Goal: Task Accomplishment & Management: Complete application form

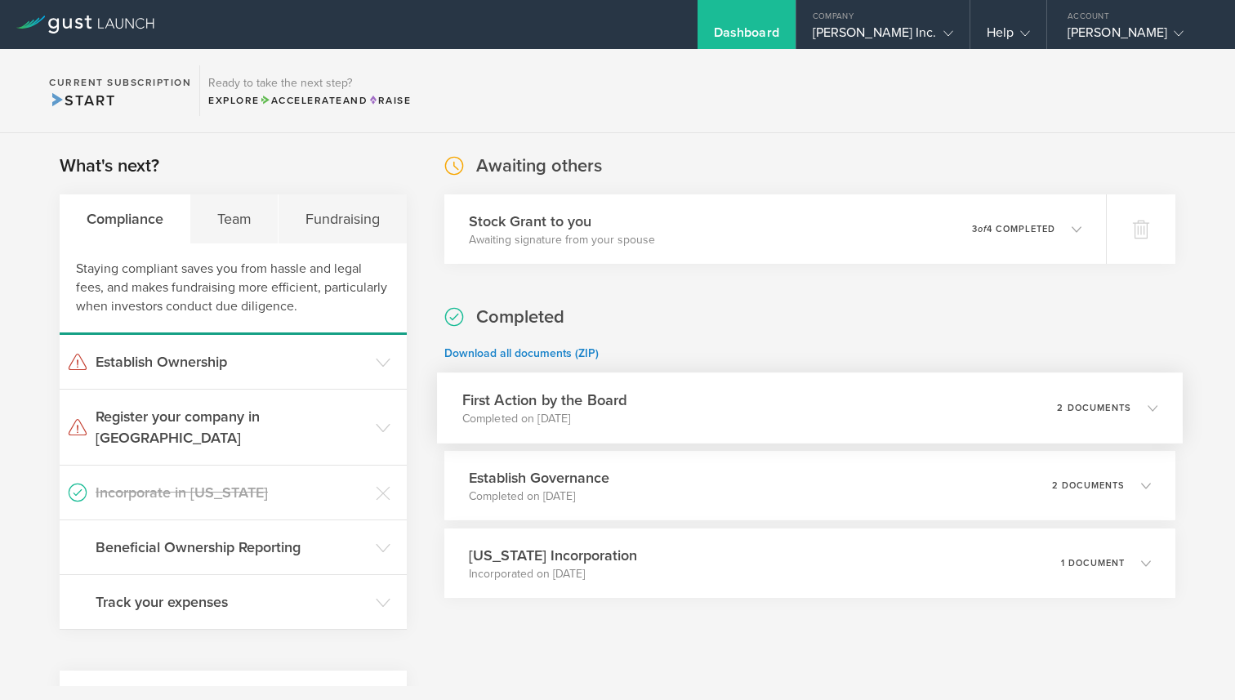
scroll to position [117, 0]
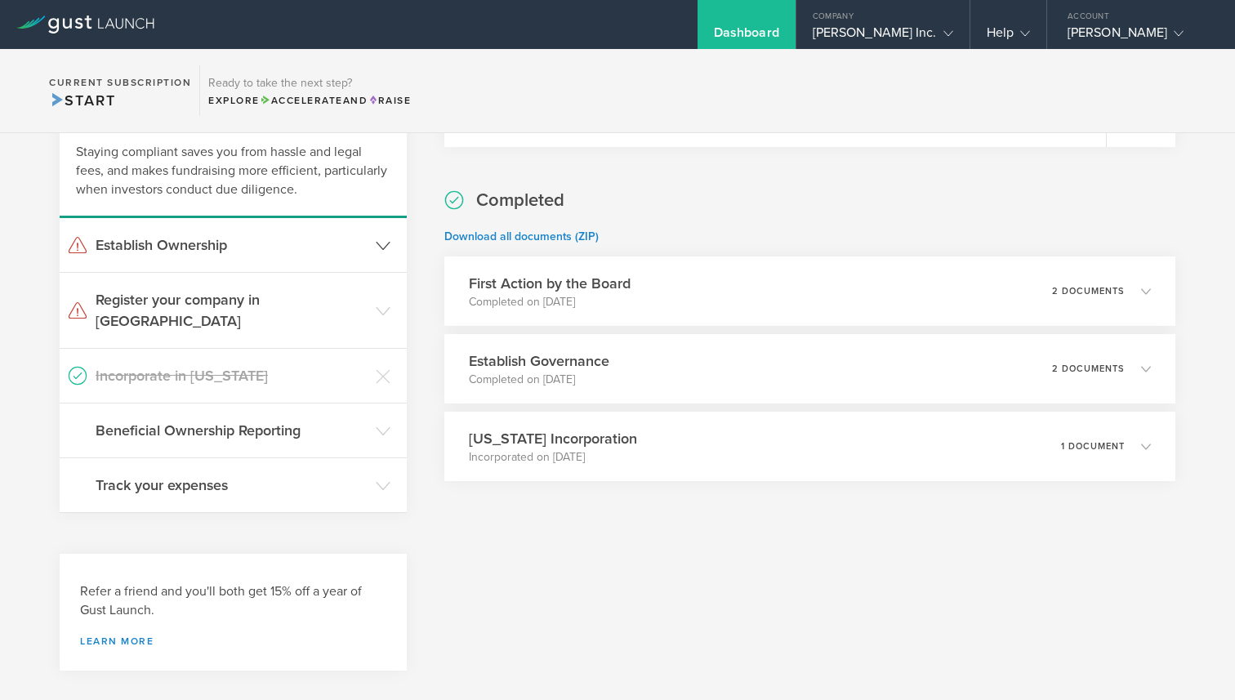
click at [376, 239] on icon at bounding box center [383, 246] width 15 height 15
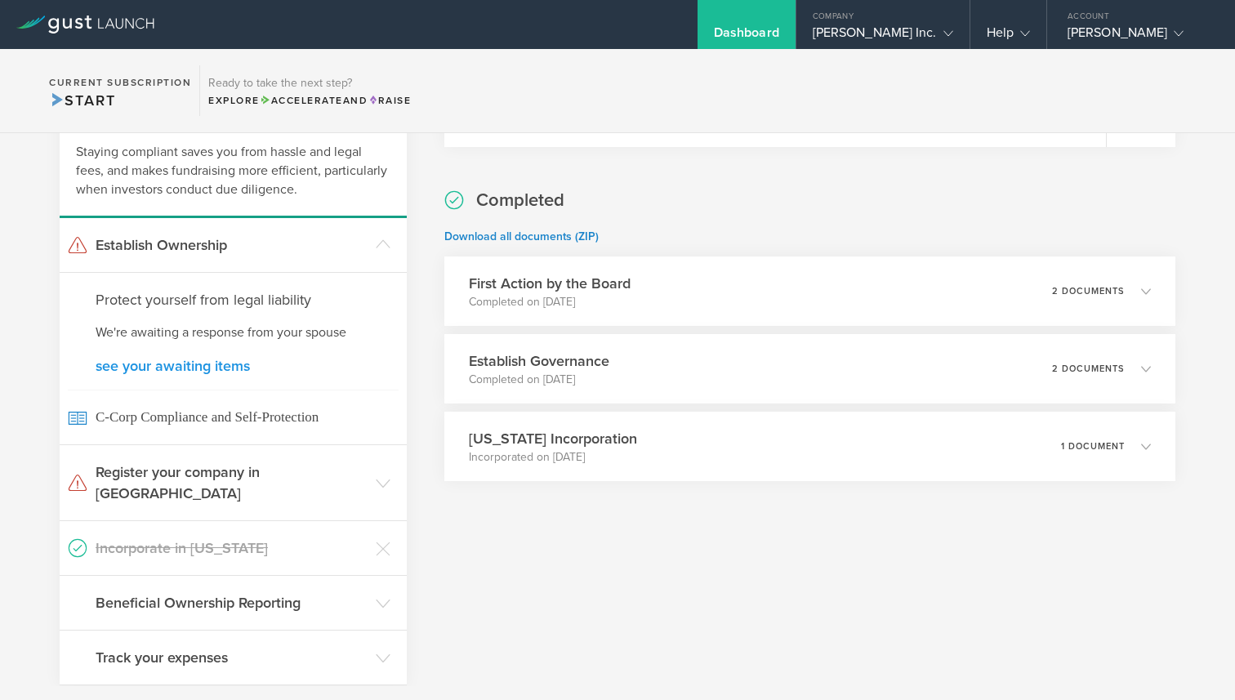
click at [168, 363] on link "see your awaiting items" at bounding box center [233, 366] width 275 height 15
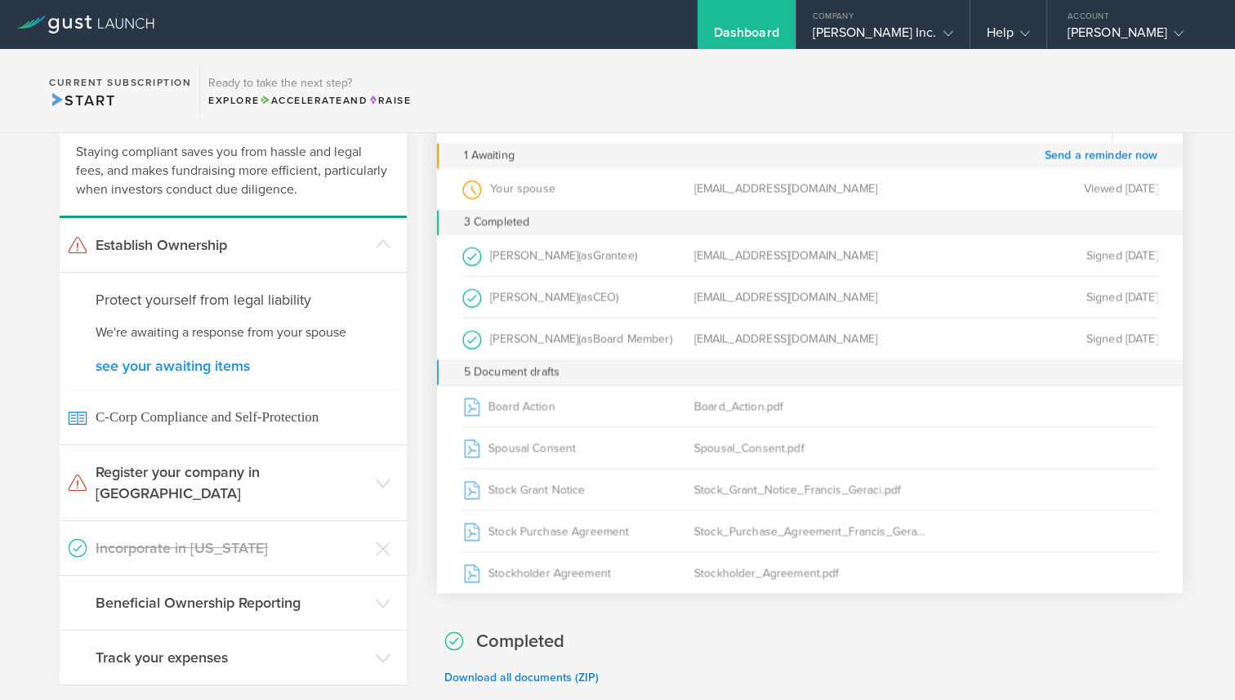
scroll to position [61, 0]
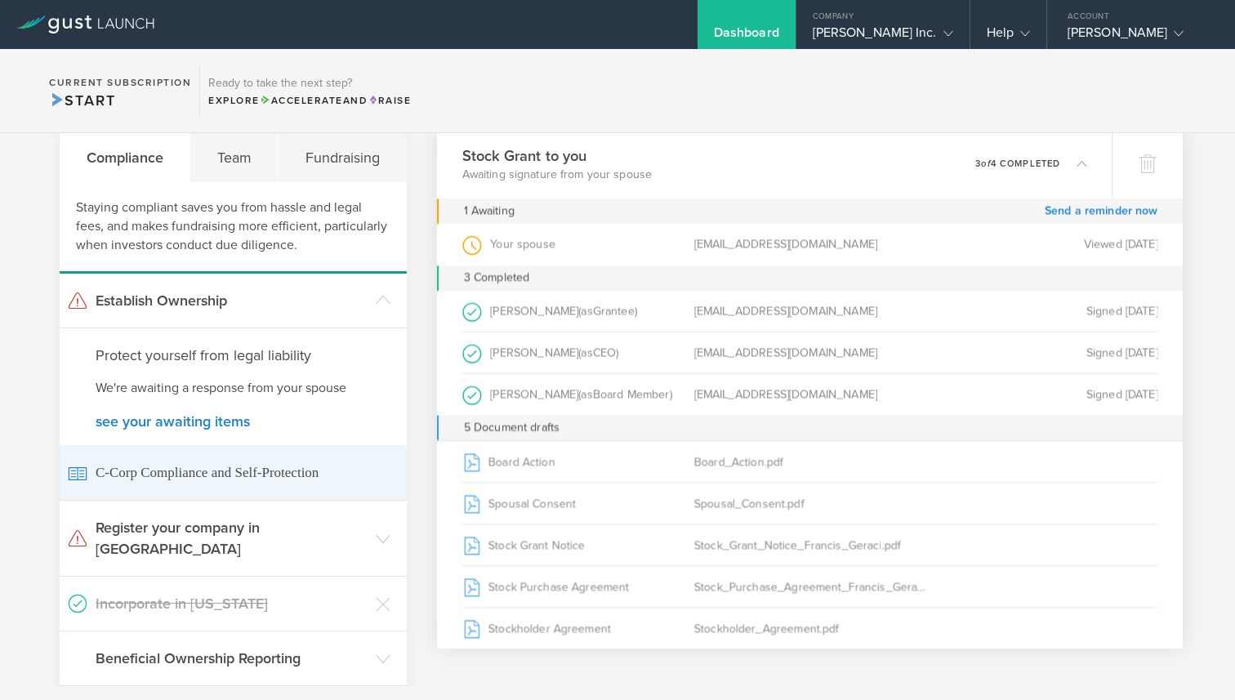
click at [191, 484] on span "C-Corp Compliance and Self-Protection" at bounding box center [233, 472] width 331 height 55
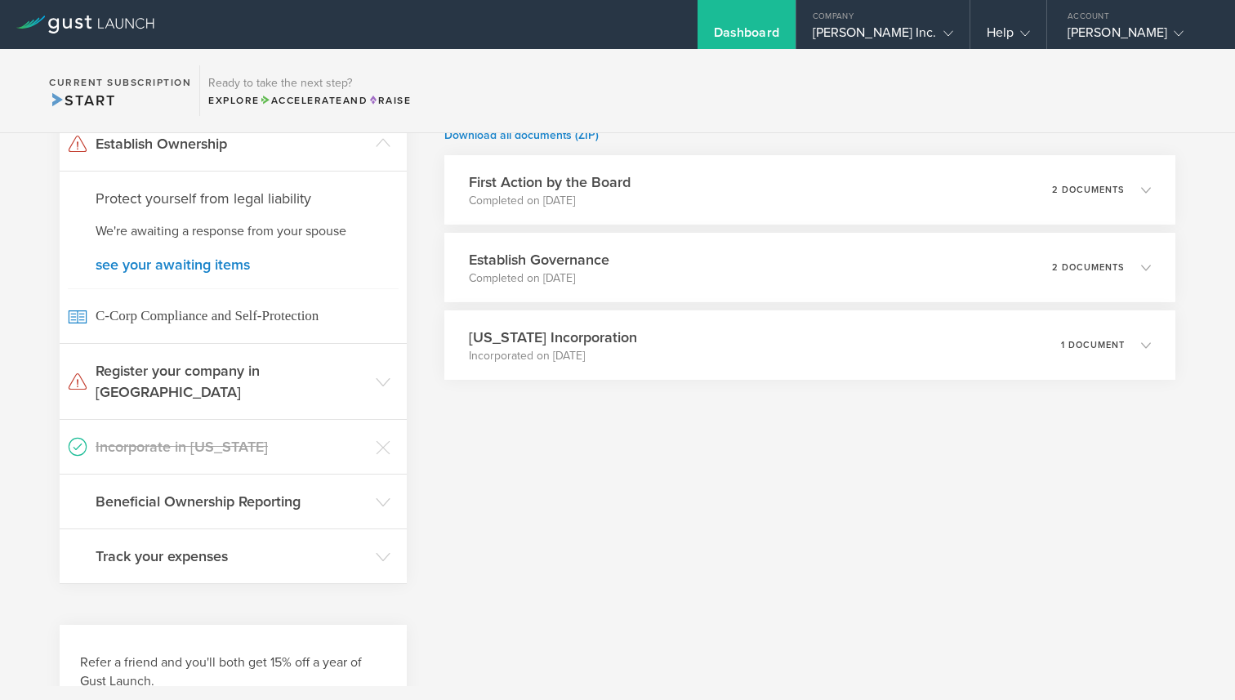
scroll to position [239, 0]
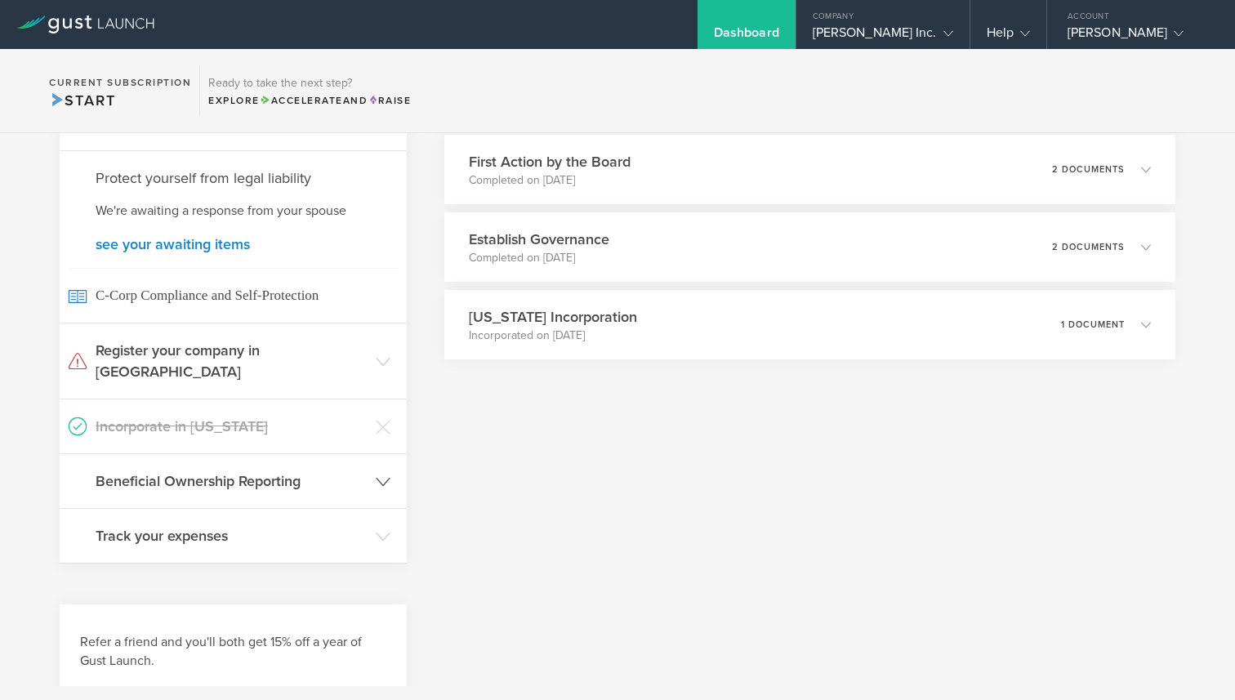
click at [312, 470] on h3 "Beneficial Ownership Reporting" at bounding box center [232, 480] width 272 height 21
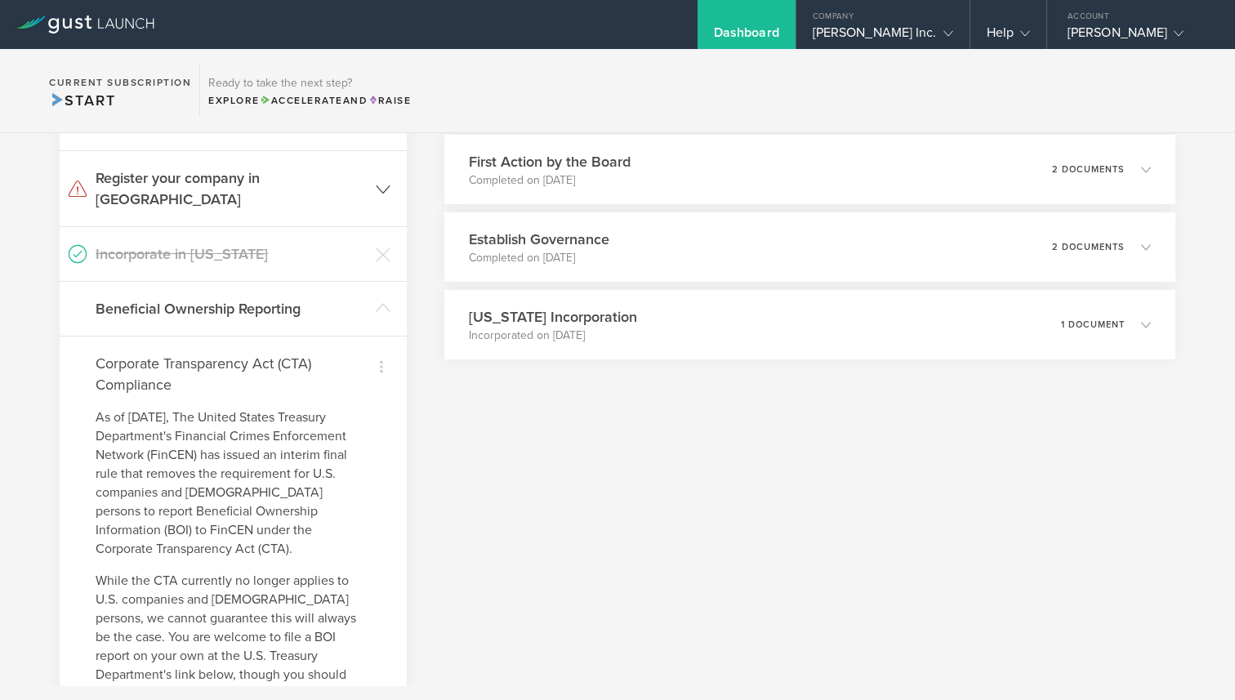
click at [317, 179] on h3 "Register your company in PA" at bounding box center [232, 188] width 272 height 42
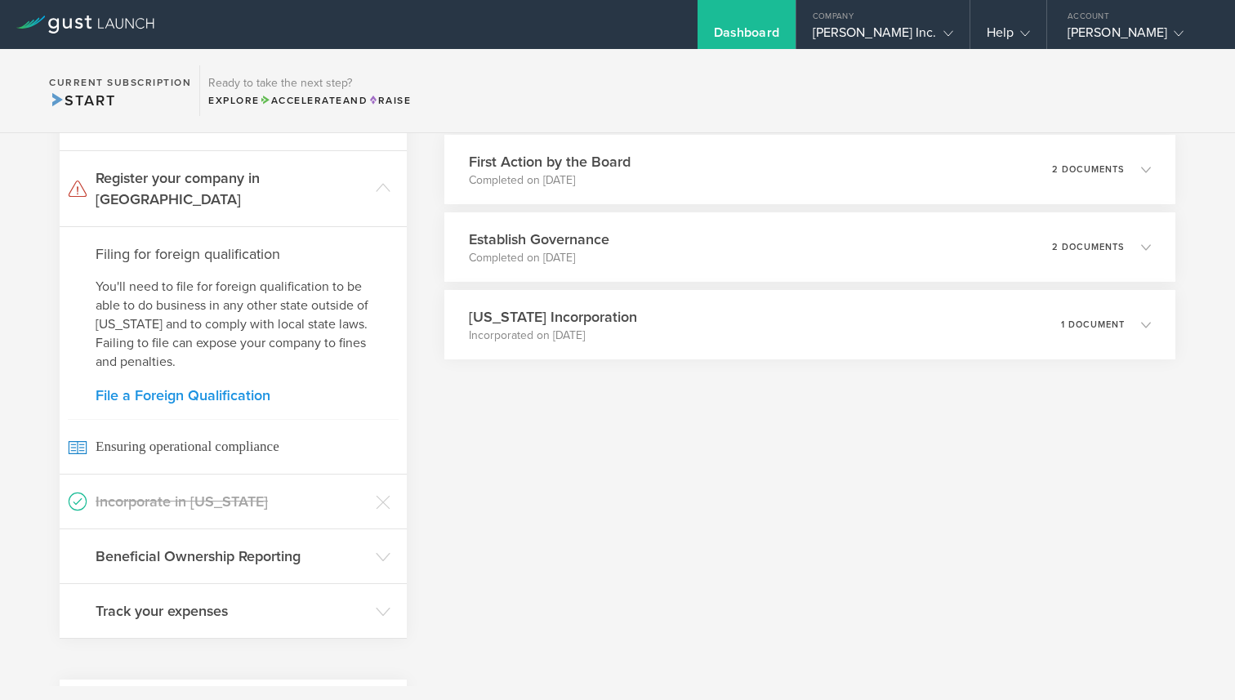
click at [212, 388] on link "File a Foreign Qualification" at bounding box center [233, 395] width 275 height 15
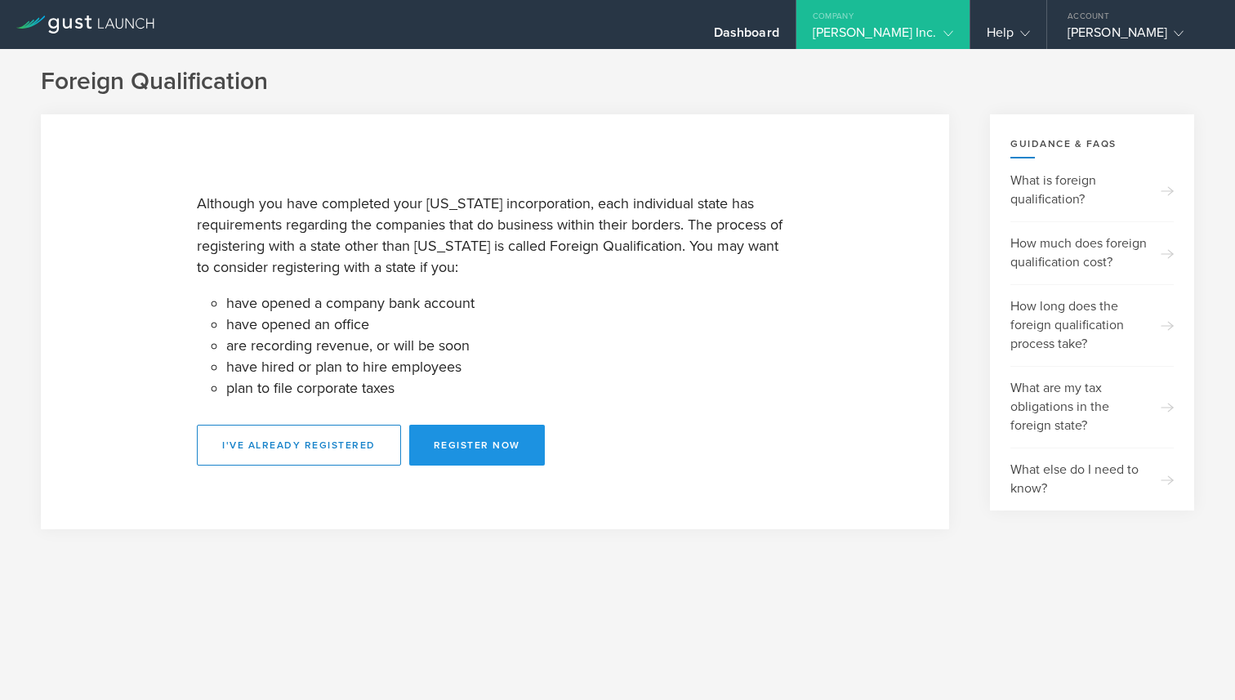
click at [488, 446] on button "Register Now" at bounding box center [477, 445] width 136 height 41
select select "PA"
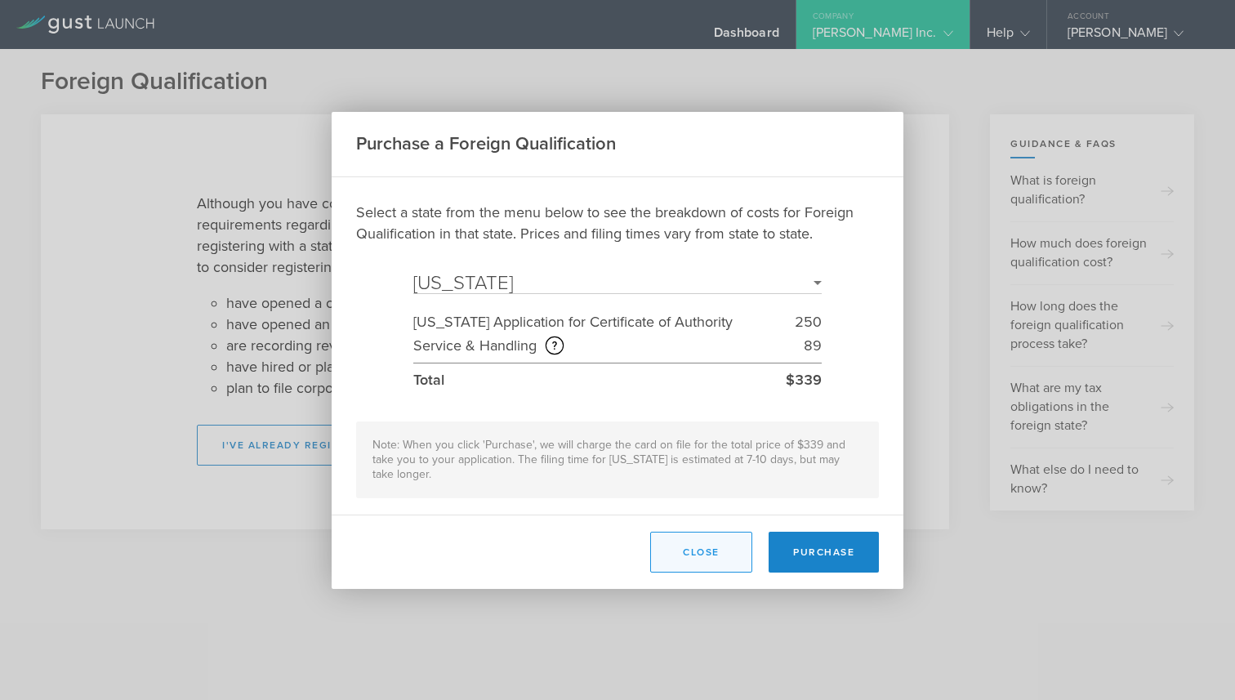
click at [727, 552] on button "Close" at bounding box center [701, 552] width 102 height 41
